Goal: Information Seeking & Learning: Learn about a topic

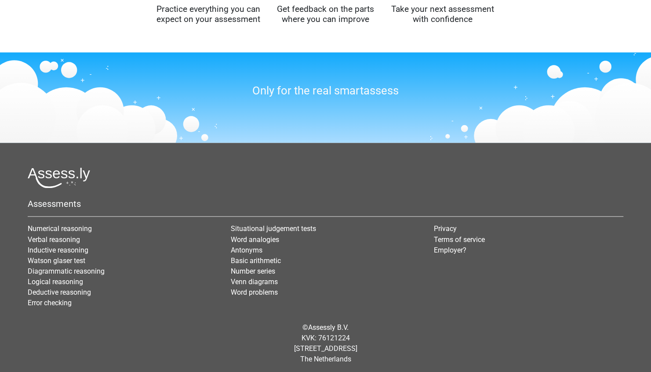
scroll to position [743, 0]
click at [78, 280] on link "Logical reasoning" at bounding box center [55, 282] width 55 height 8
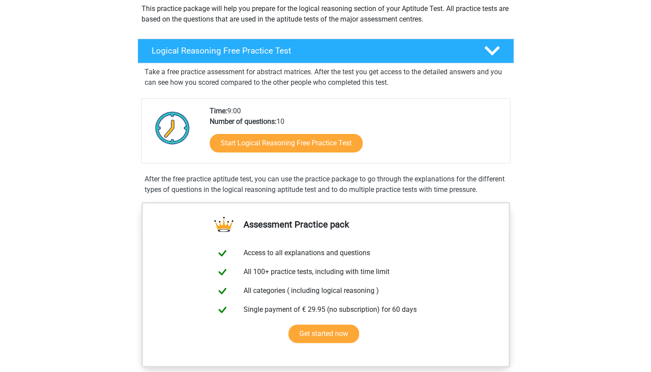
scroll to position [107, 0]
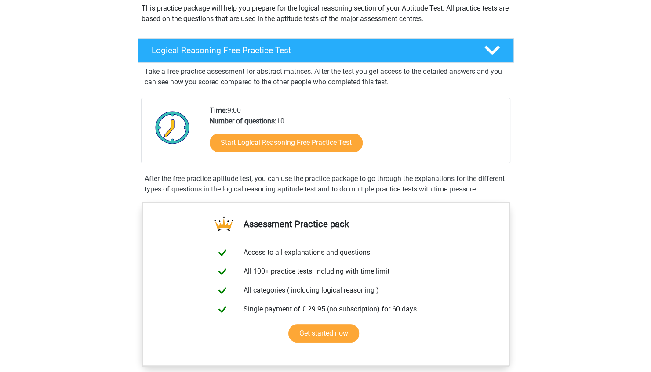
drag, startPoint x: 25, startPoint y: 297, endPoint x: 18, endPoint y: 76, distance: 220.8
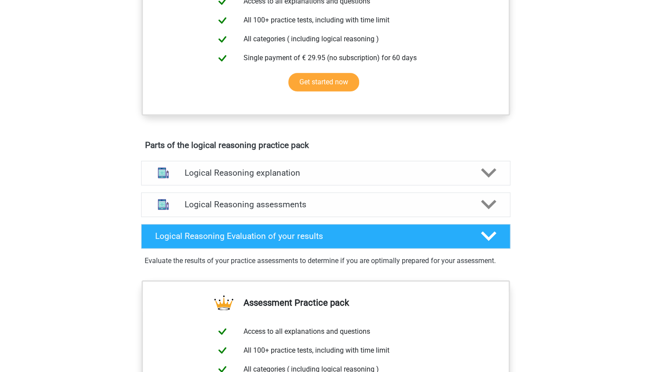
scroll to position [360, 0]
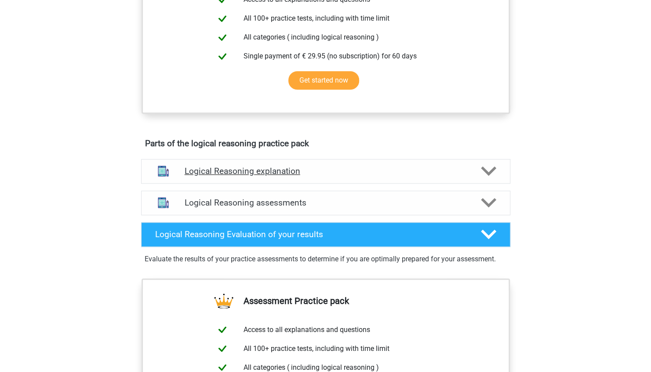
click at [487, 178] on icon at bounding box center [488, 171] width 15 height 15
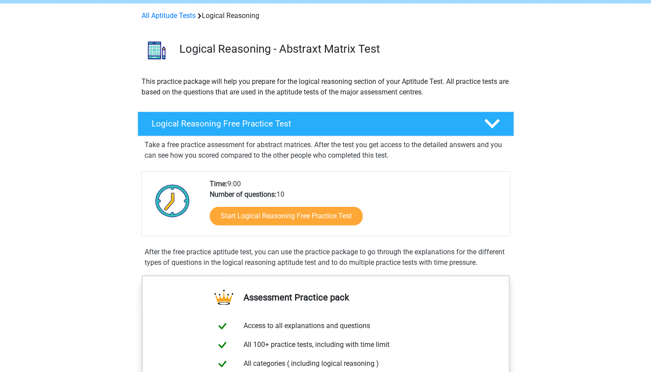
scroll to position [0, 0]
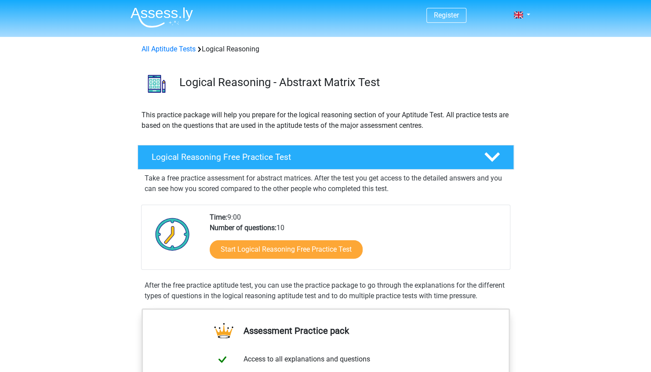
click at [175, 49] on link "All Aptitude Tests" at bounding box center [169, 49] width 54 height 8
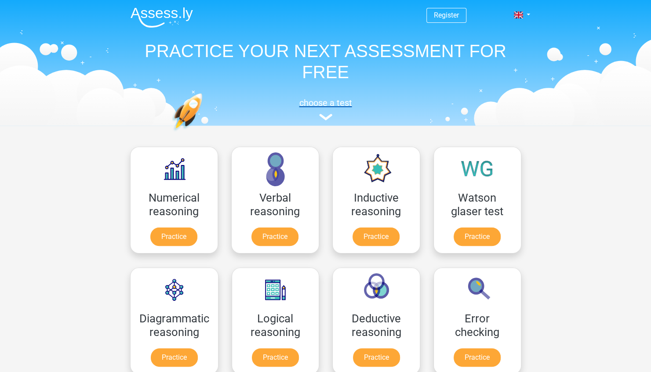
click at [327, 120] on img at bounding box center [325, 117] width 13 height 7
